Goal: Information Seeking & Learning: Learn about a topic

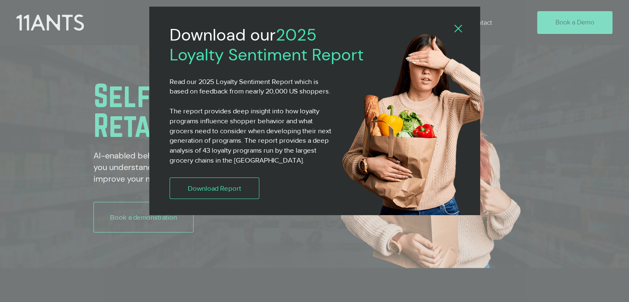
click at [460, 29] on icon "Back to site" at bounding box center [457, 28] width 7 height 7
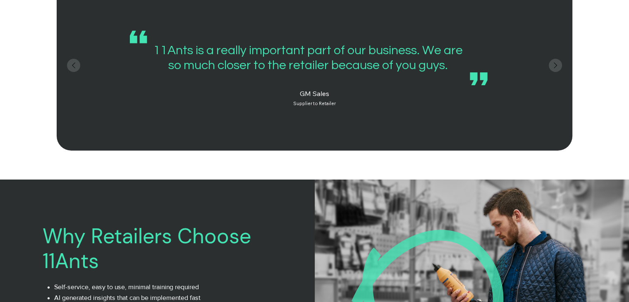
scroll to position [1099, 0]
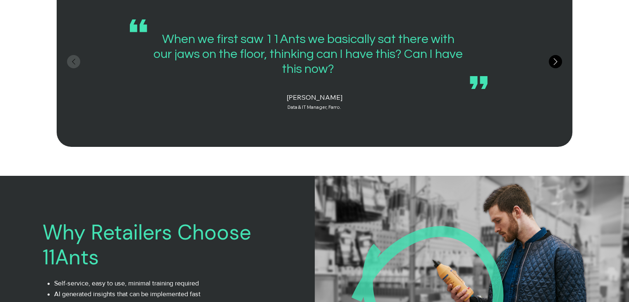
click at [554, 63] on icon "Next" at bounding box center [555, 62] width 12 height 12
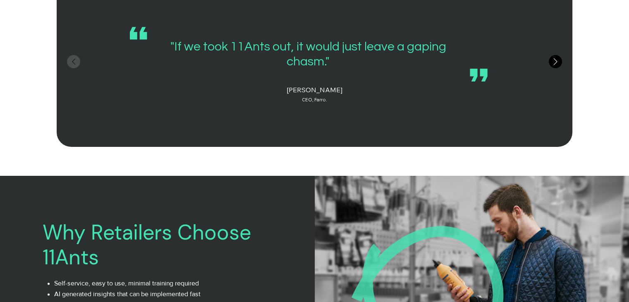
click at [554, 63] on icon "Next" at bounding box center [555, 62] width 12 height 12
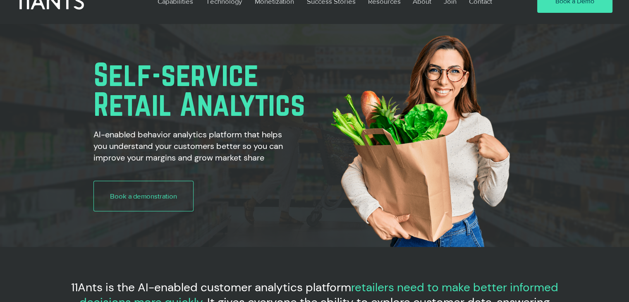
scroll to position [0, 0]
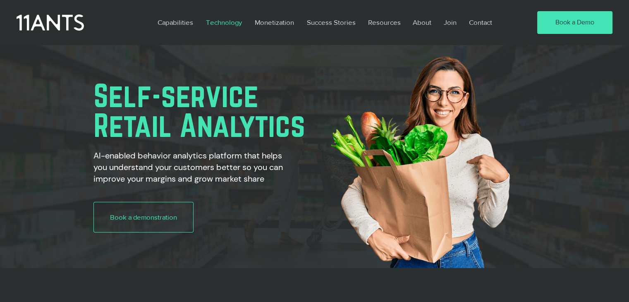
click at [229, 27] on p "Technology" at bounding box center [224, 22] width 44 height 19
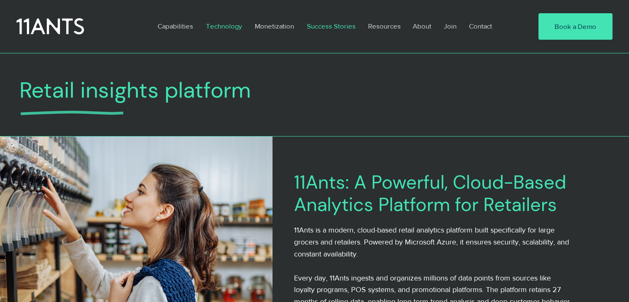
click at [325, 30] on p "Success Stories" at bounding box center [331, 26] width 57 height 19
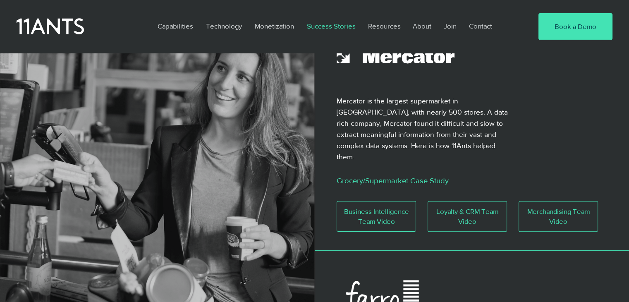
scroll to position [375, 0]
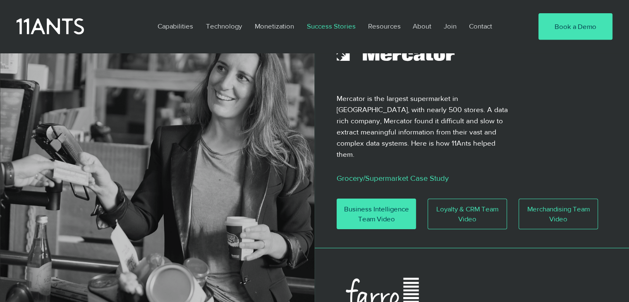
click at [399, 204] on span "Business Intelligence Team Video" at bounding box center [376, 214] width 79 height 20
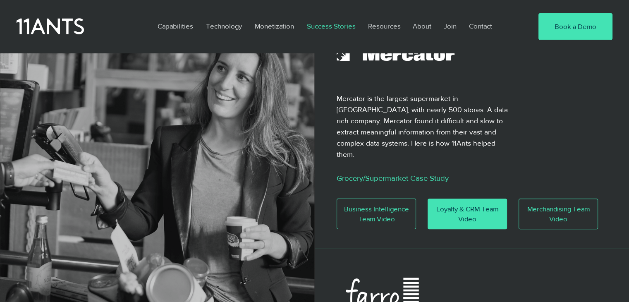
click at [459, 204] on span "Loyalty & CRM Team Video" at bounding box center [467, 214] width 79 height 20
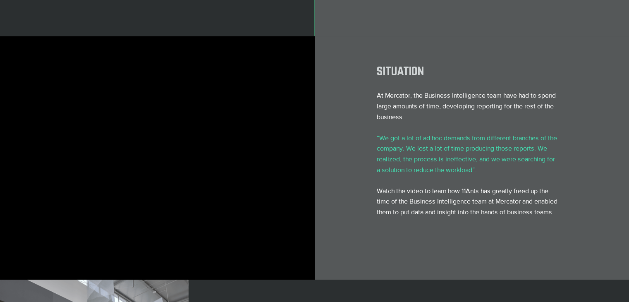
scroll to position [207, 0]
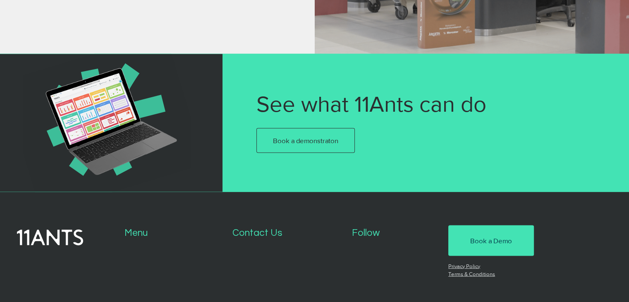
scroll to position [1598, 0]
